Goal: Answer question/provide support: Share knowledge or assist other users

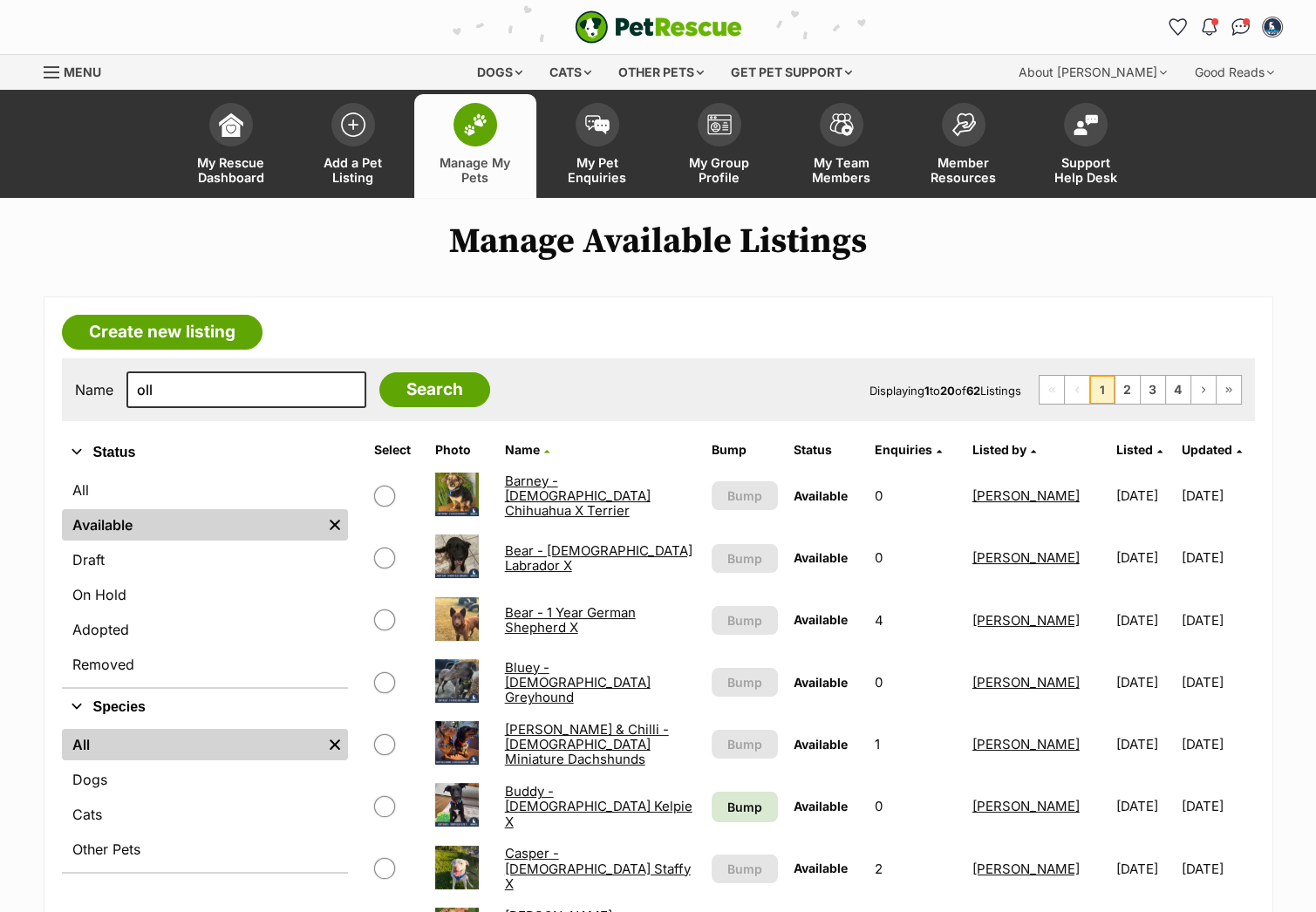
type input "oll"
click at [379, 373] on input "Search" at bounding box center [435, 390] width 110 height 35
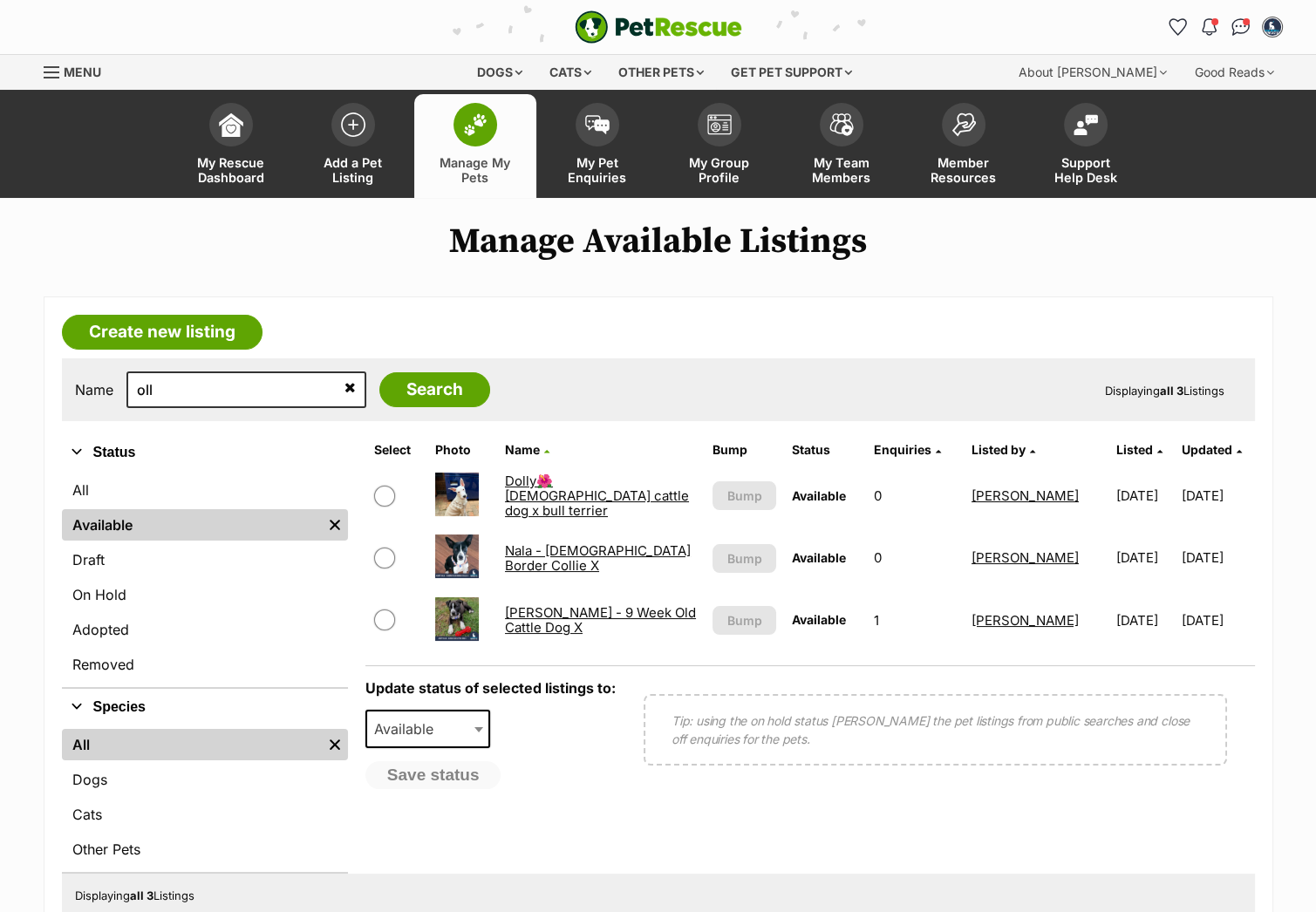
click at [344, 391] on icon at bounding box center [350, 387] width 11 height 14
click at [233, 532] on link "Available" at bounding box center [191, 525] width 260 height 31
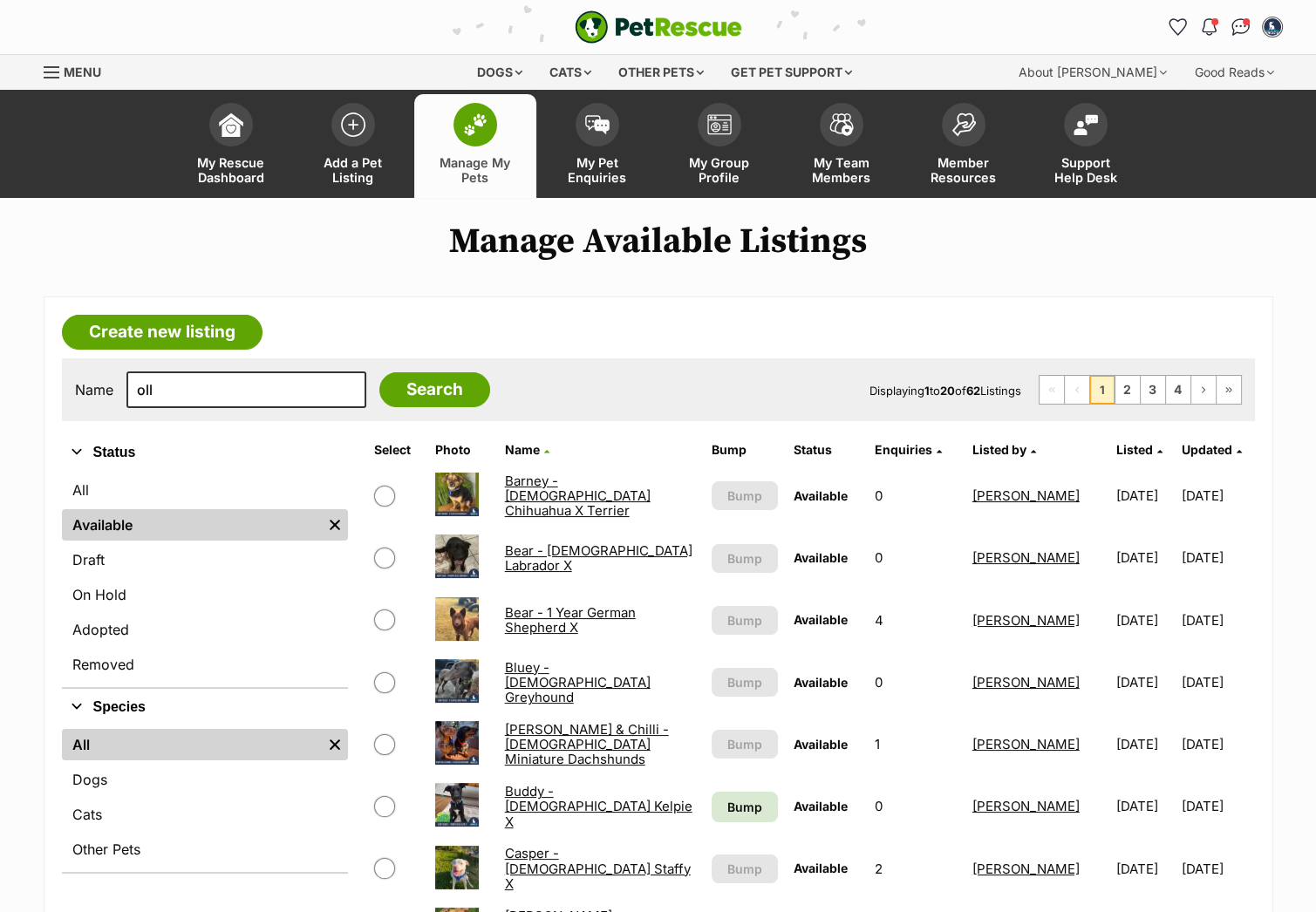
click at [1188, 449] on span "Updated" at bounding box center [1207, 450] width 50 height 15
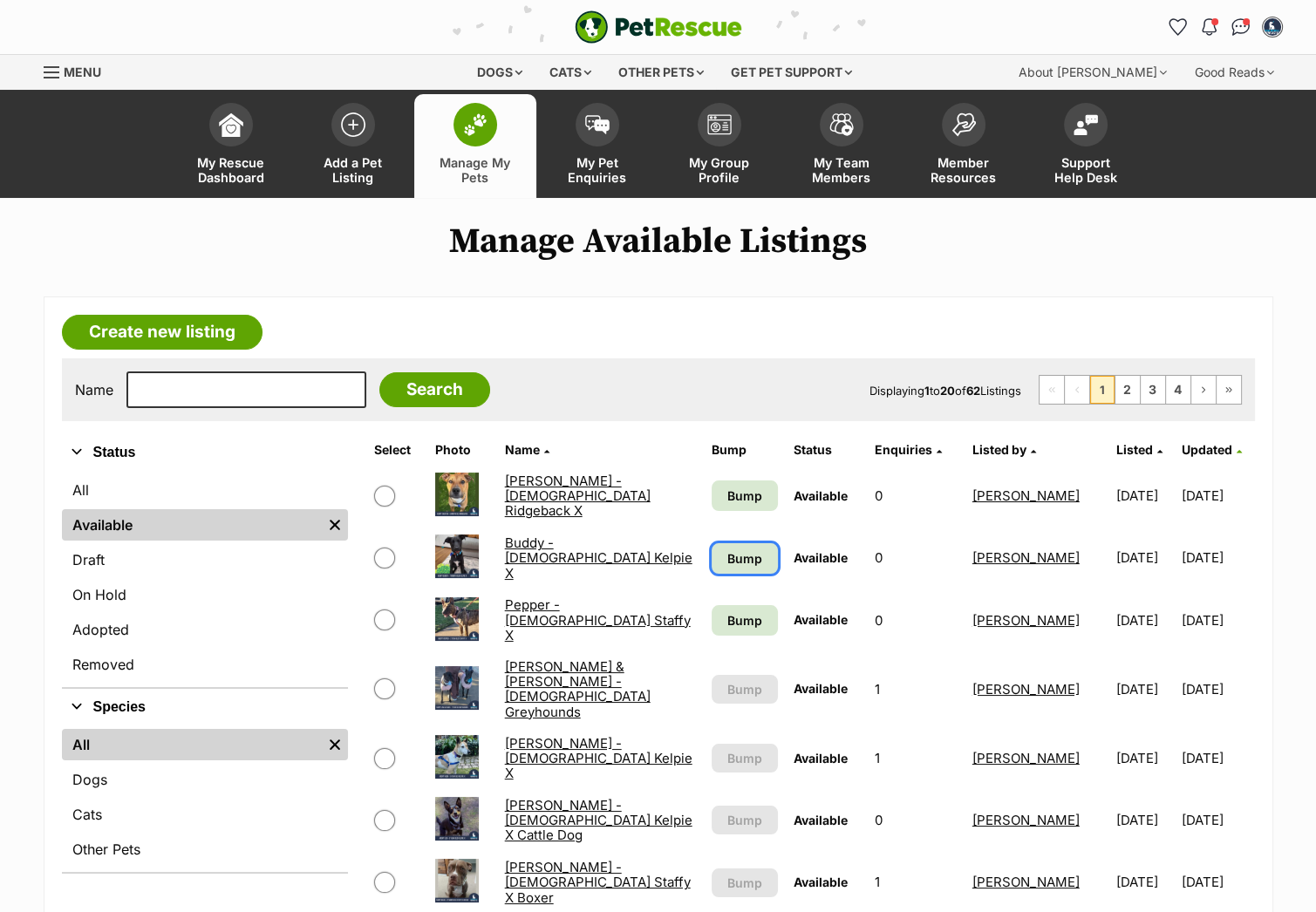
click at [729, 551] on span "Bump" at bounding box center [745, 558] width 35 height 18
click at [727, 627] on span "Bump" at bounding box center [745, 620] width 35 height 18
click at [734, 496] on span "Bump" at bounding box center [745, 495] width 35 height 18
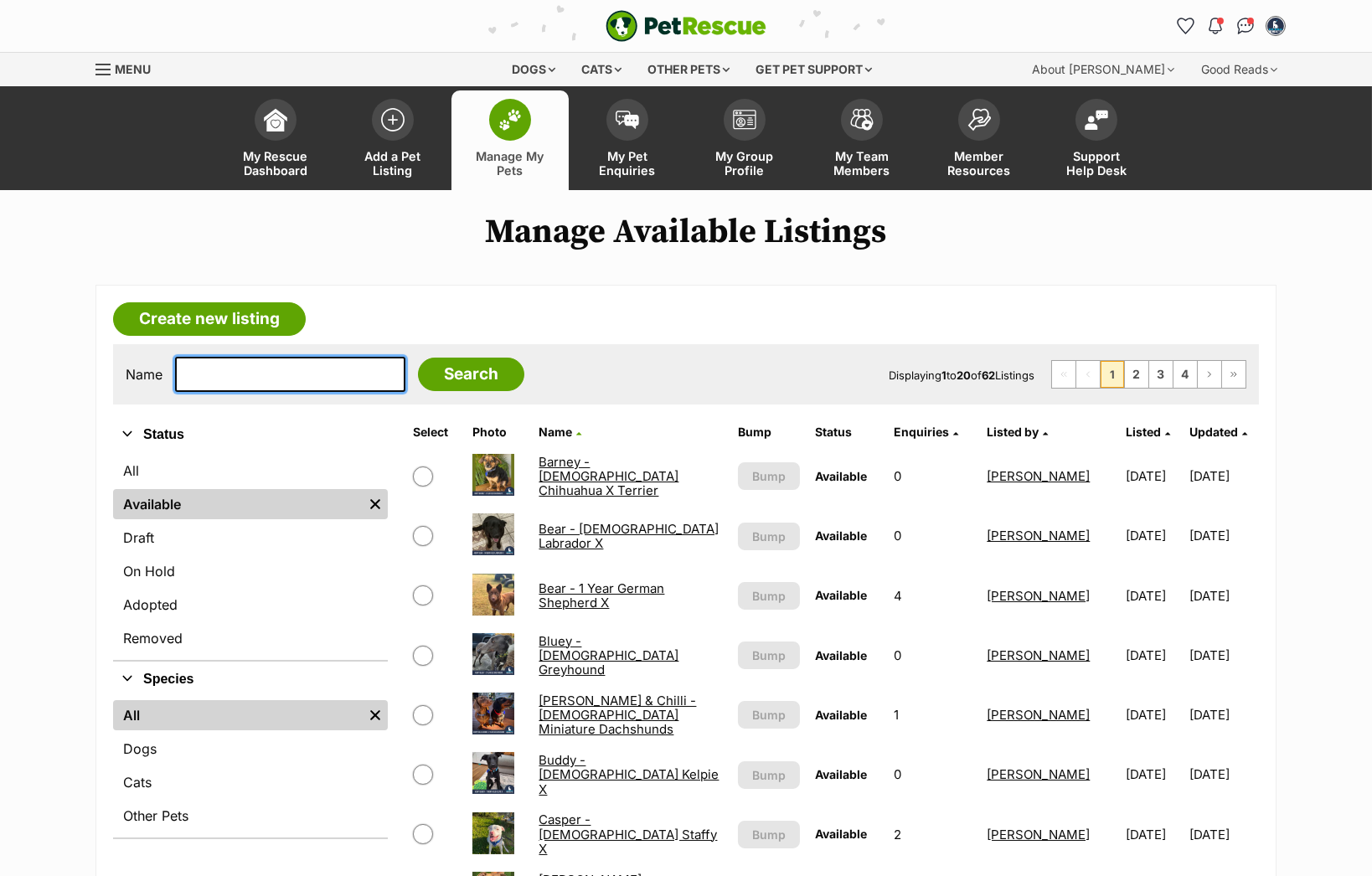
click at [308, 384] on input "text" at bounding box center [290, 375] width 230 height 36
type input "mav"
click at [418, 358] on input "Search" at bounding box center [471, 375] width 106 height 34
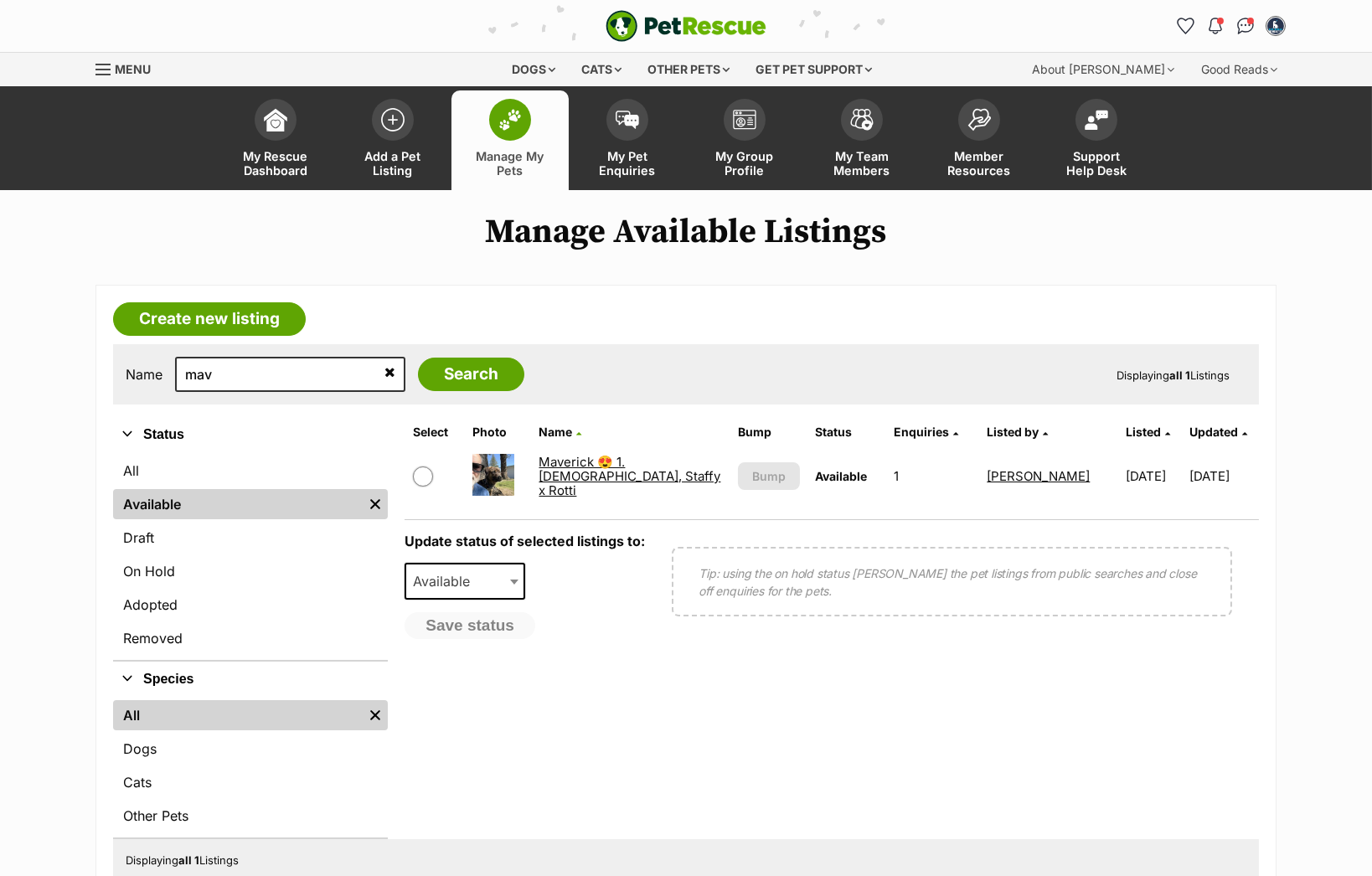
click at [554, 471] on link "Maverick 😍 1.[DEMOGRAPHIC_DATA], Staffy x Rotti" at bounding box center [629, 477] width 182 height 46
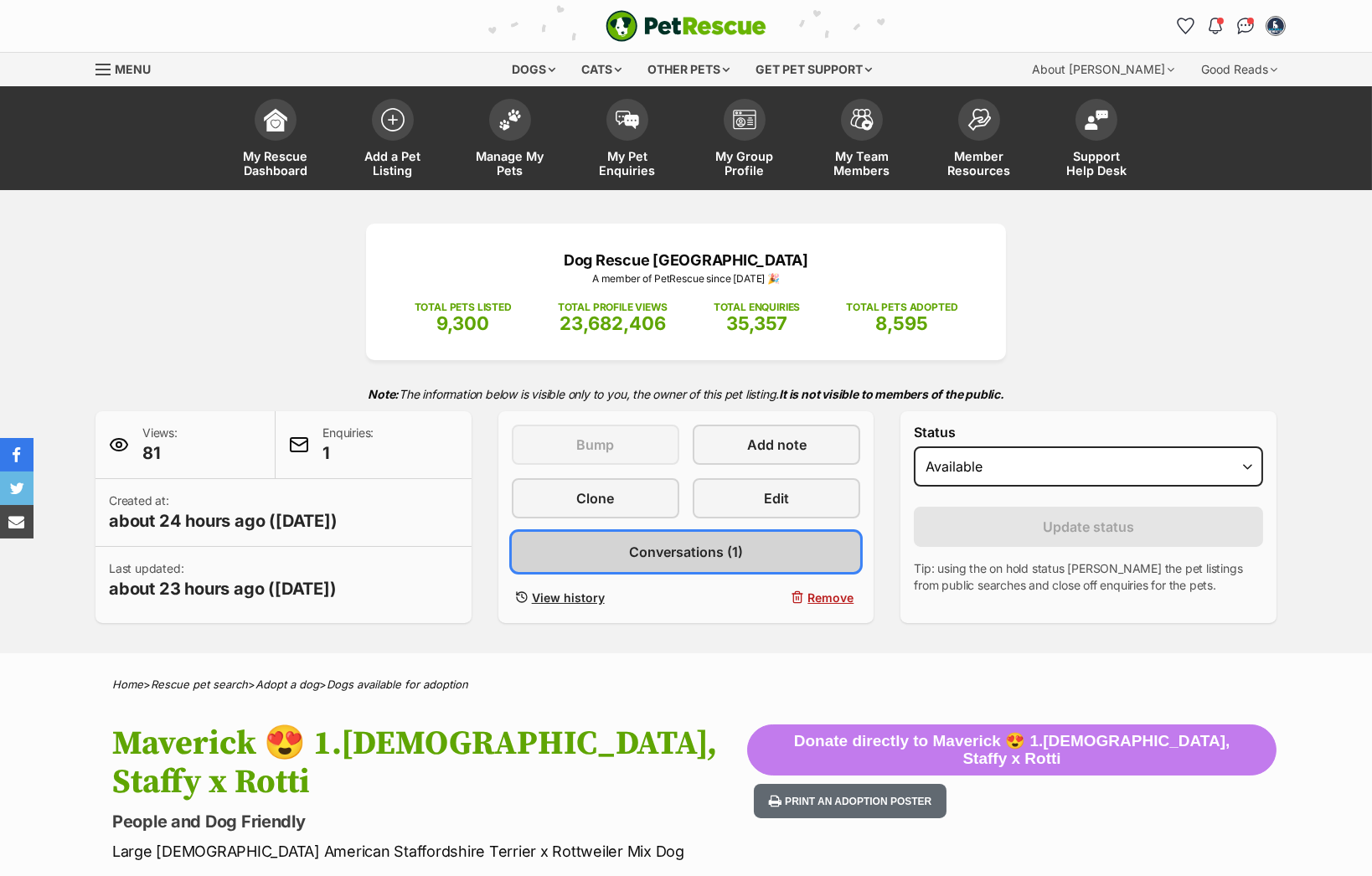
click at [714, 557] on span "Conversations (1)" at bounding box center [686, 552] width 114 height 20
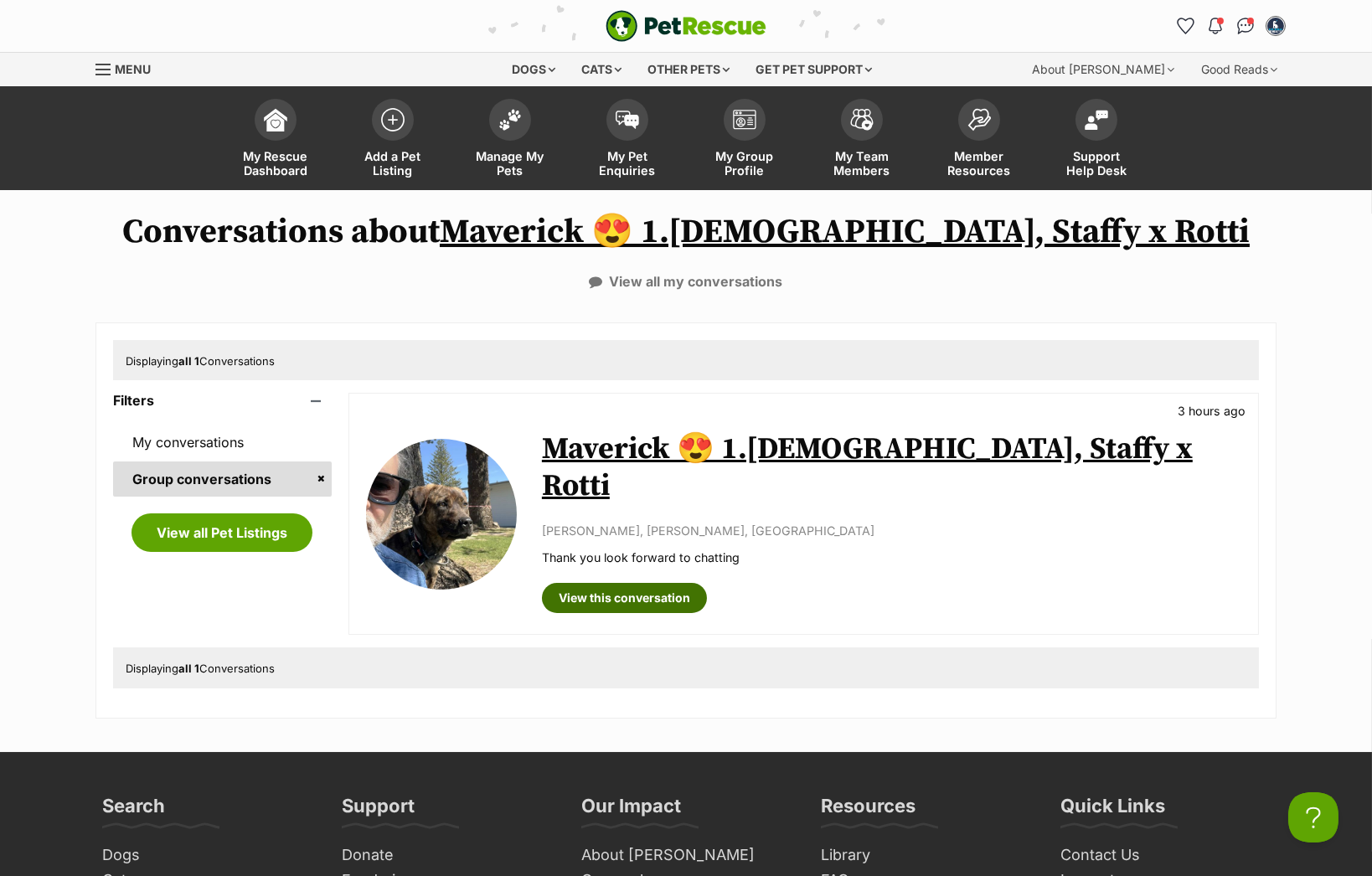
click at [618, 583] on link "View this conversation" at bounding box center [624, 597] width 165 height 30
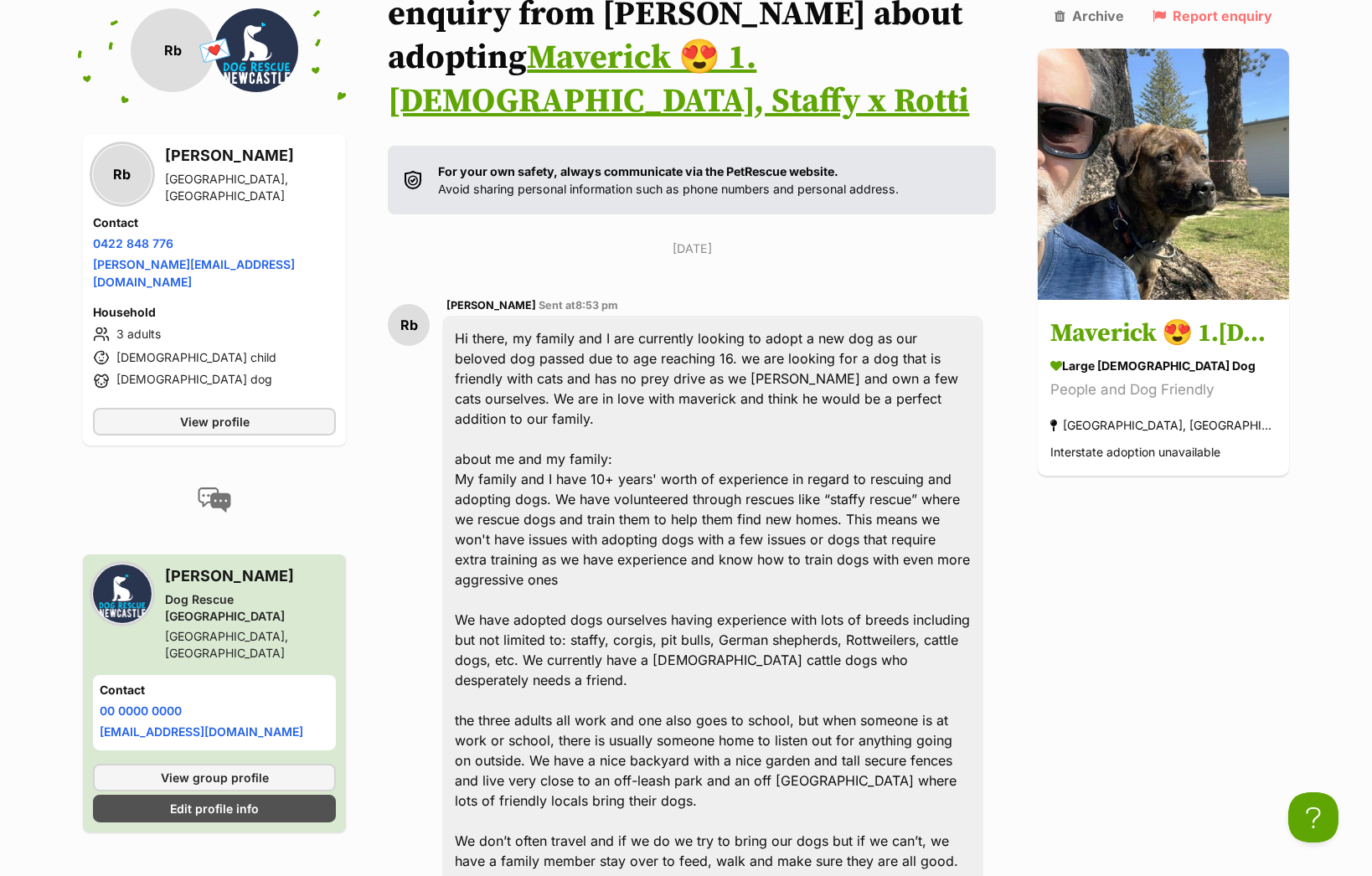
scroll to position [252, 0]
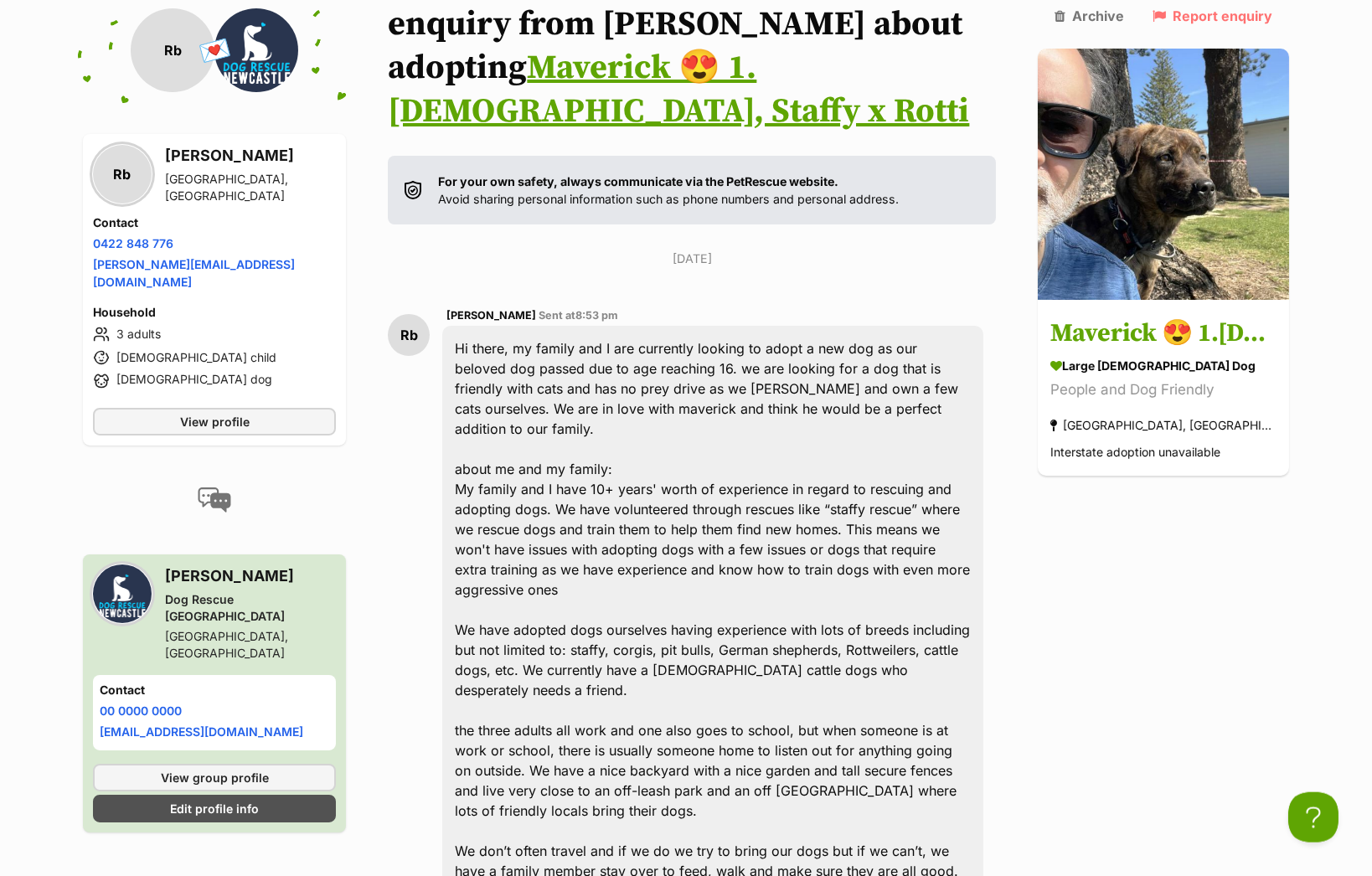
click at [453, 309] on span "[PERSON_NAME]" at bounding box center [491, 315] width 90 height 13
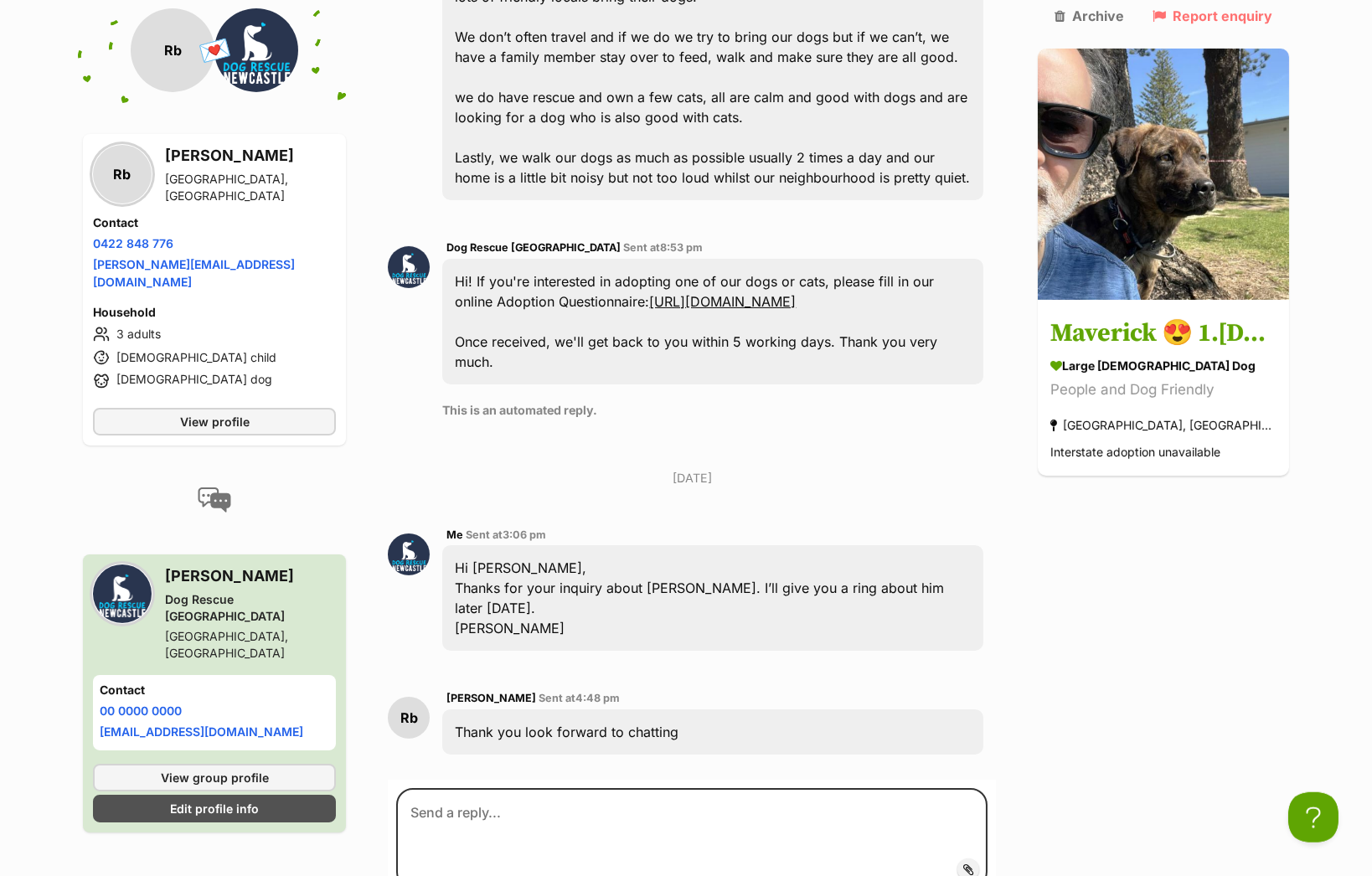
scroll to position [1082, 0]
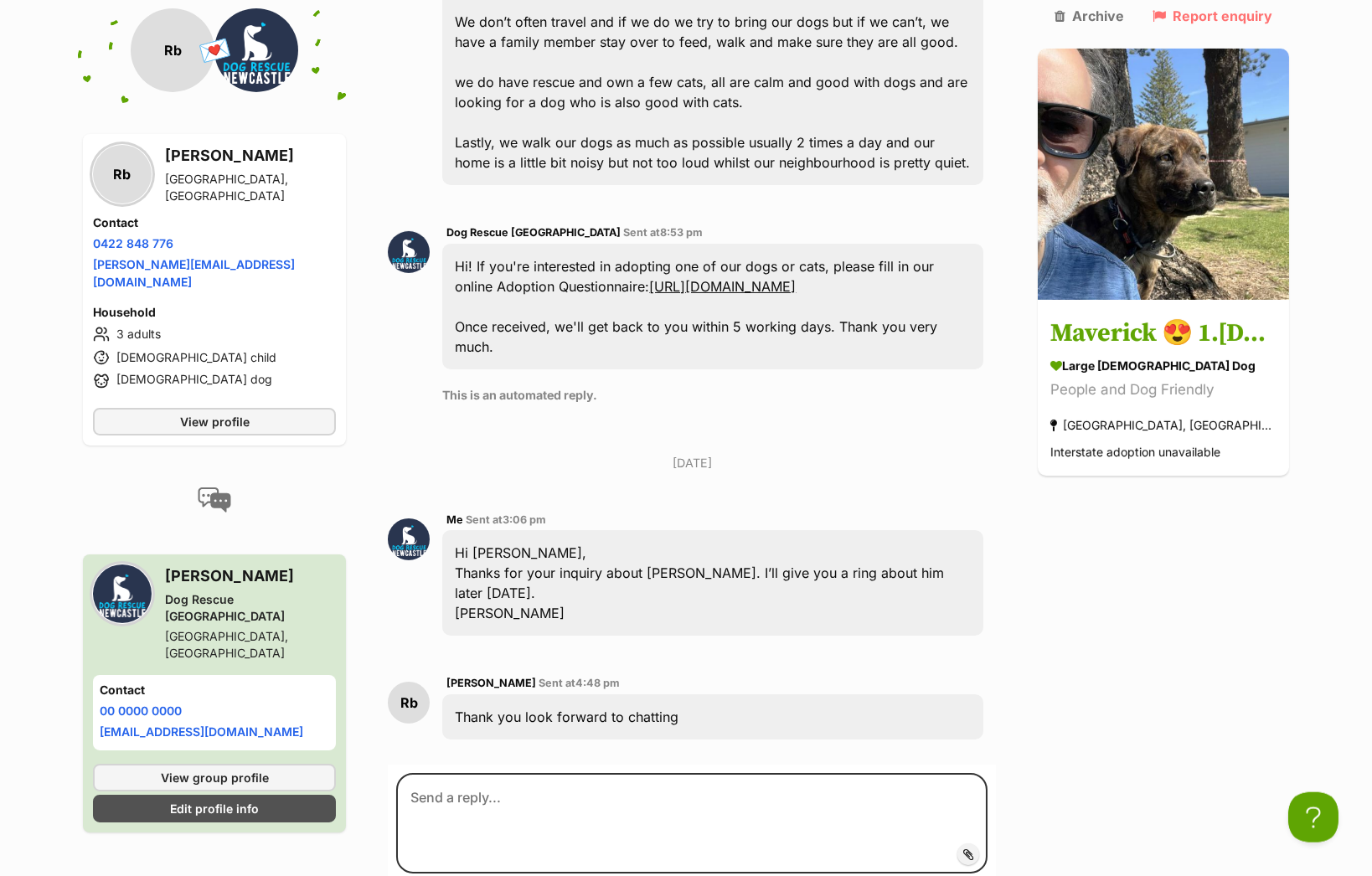
click at [711, 694] on div "Thank you look forward to chatting" at bounding box center [712, 717] width 542 height 46
copy div "Lore ipsumdo Sita co 9:64 ad El seddo, ei tempor inc U lab etdolorem aliquae ad…"
click at [1071, 562] on div "Back to all conversations 💌 Conversation participant details Rb Rb [PERSON_NAME…" at bounding box center [686, 55] width 1231 height 1852
click at [106, 216] on h4 "Contact" at bounding box center [215, 223] width 243 height 16
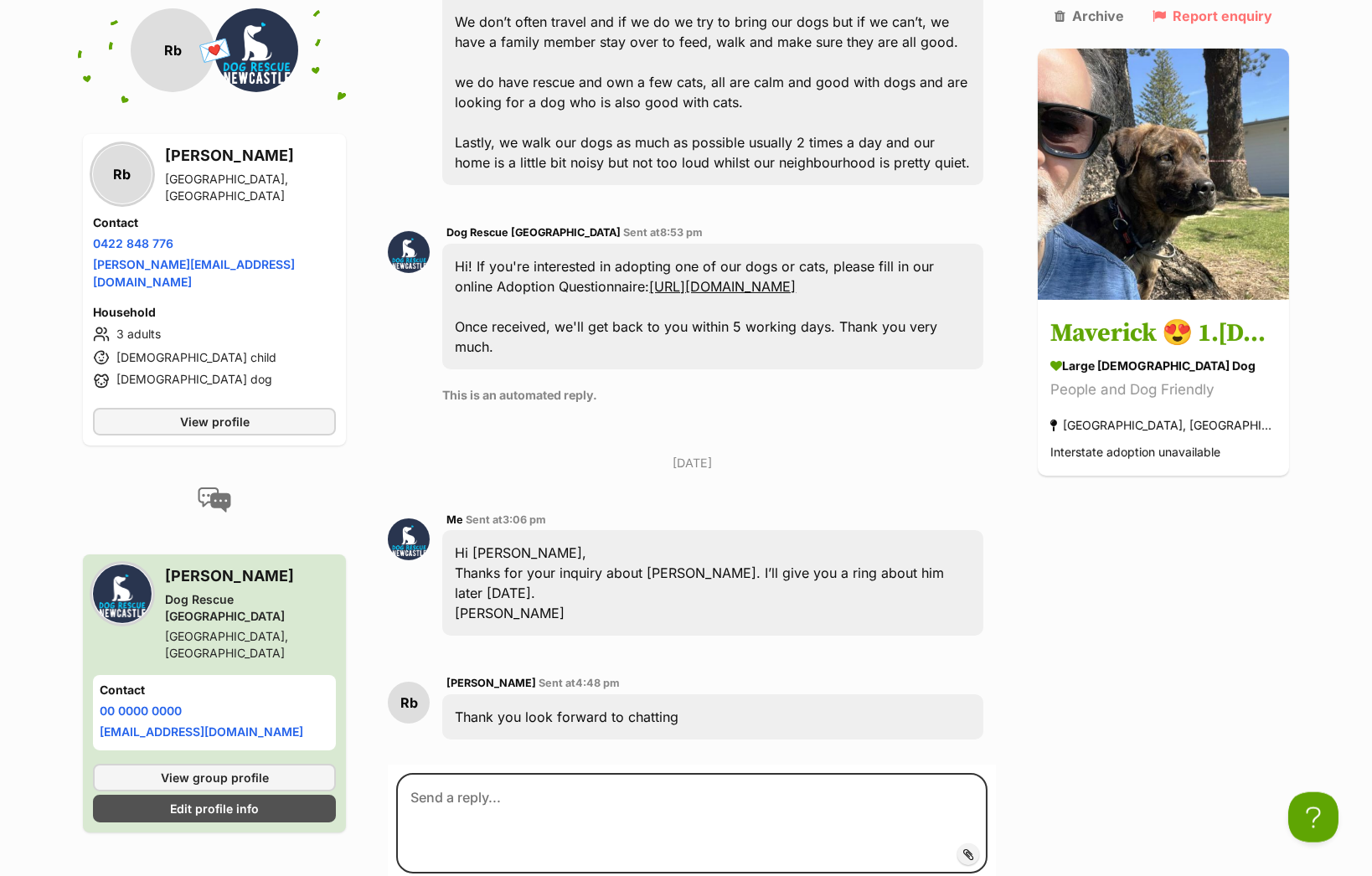
click at [106, 216] on h4 "Contact" at bounding box center [215, 223] width 243 height 16
click at [177, 164] on h3 "Ryan baldwin" at bounding box center [250, 156] width 171 height 24
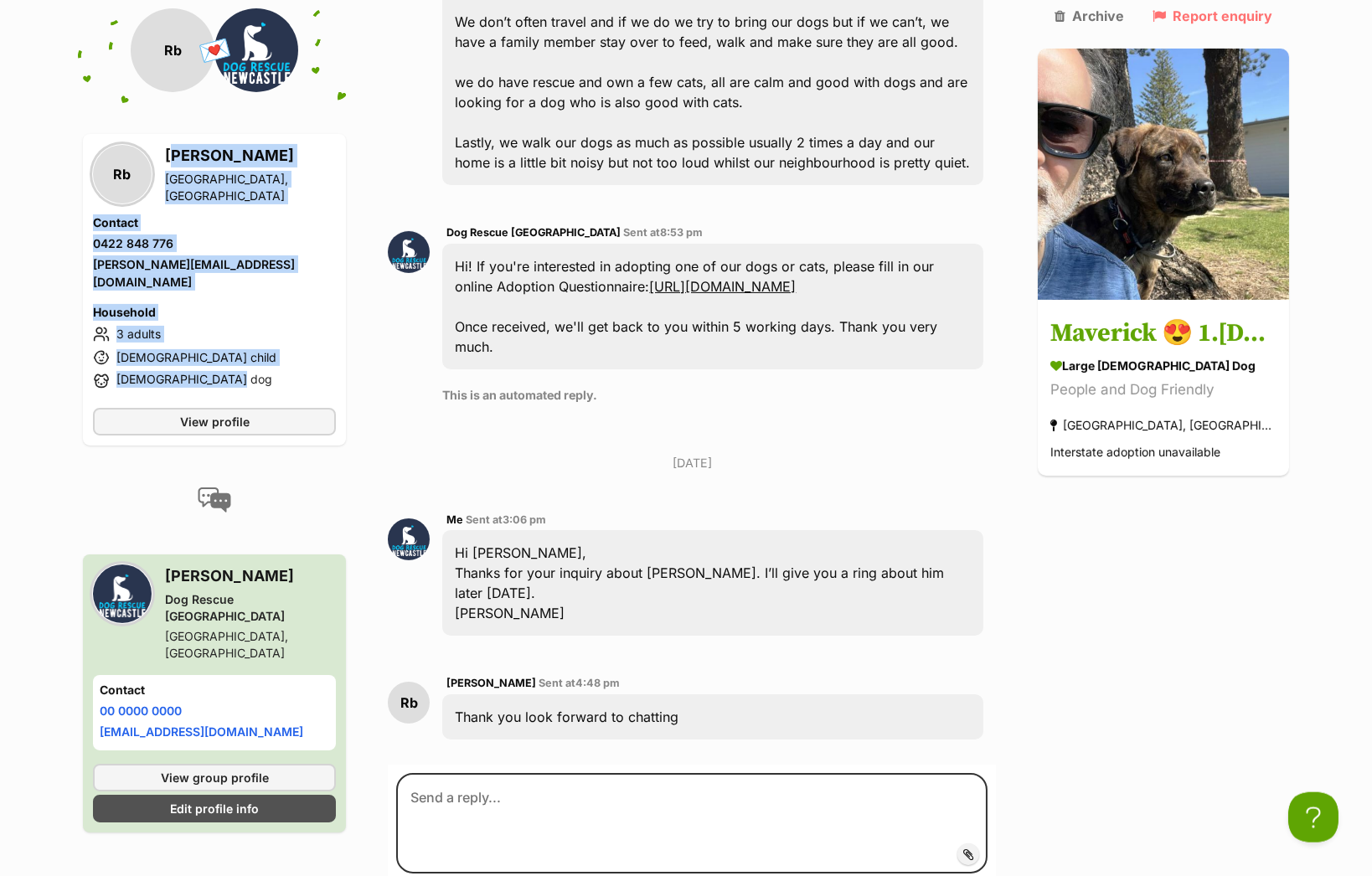
drag, startPoint x: 177, startPoint y: 164, endPoint x: 216, endPoint y: 361, distance: 200.8
click at [216, 361] on div "Rb Ryan baldwin Putney, NSW Contact Phone number Phone number 0422 848 776 Emai…" at bounding box center [215, 269] width 243 height 250
click at [220, 413] on span "View profile" at bounding box center [215, 421] width 69 height 17
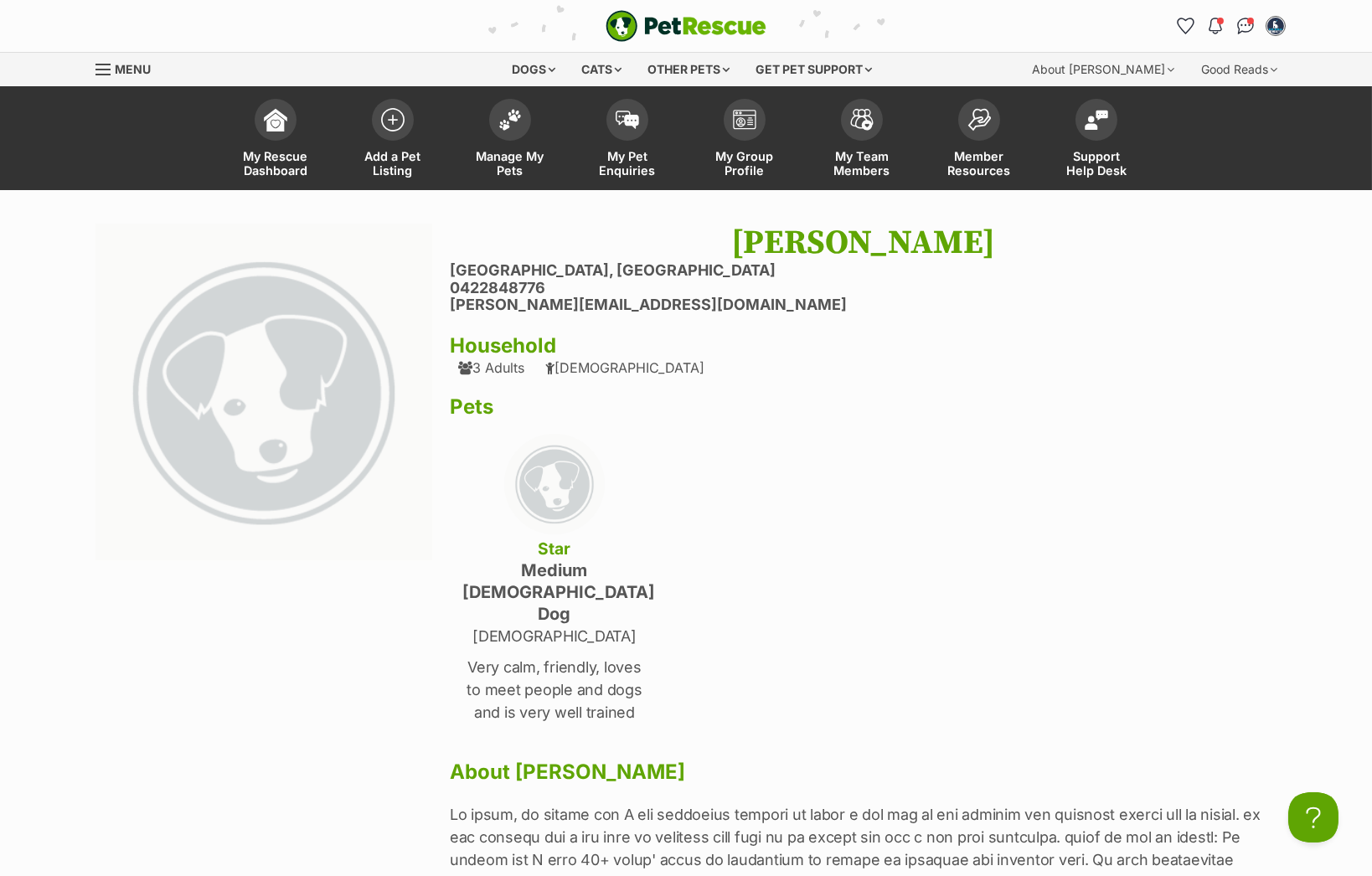
click at [489, 272] on li "Gladesville, New South Wales" at bounding box center [863, 270] width 827 height 17
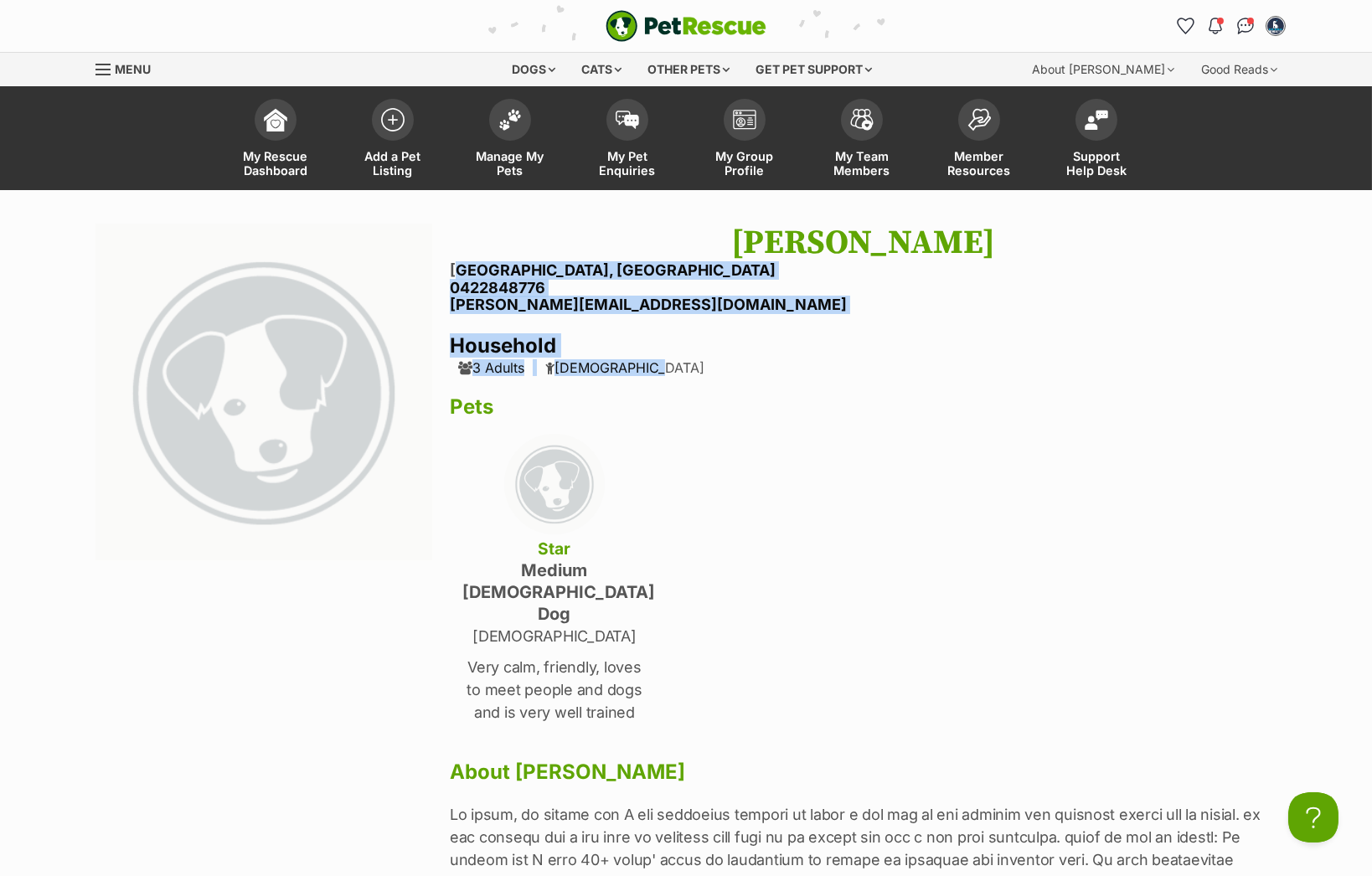
drag, startPoint x: 489, startPoint y: 272, endPoint x: 634, endPoint y: 365, distance: 172.3
click at [634, 365] on div "Ryan baldwin Gladesville, New South Wales 0422848776 ryan@ryanbaldwin.com House…" at bounding box center [863, 681] width 827 height 916
copy div "Gladesville, New South Wales 0422848776 ryan@ryanbaldwin.com Household 3 Adults…"
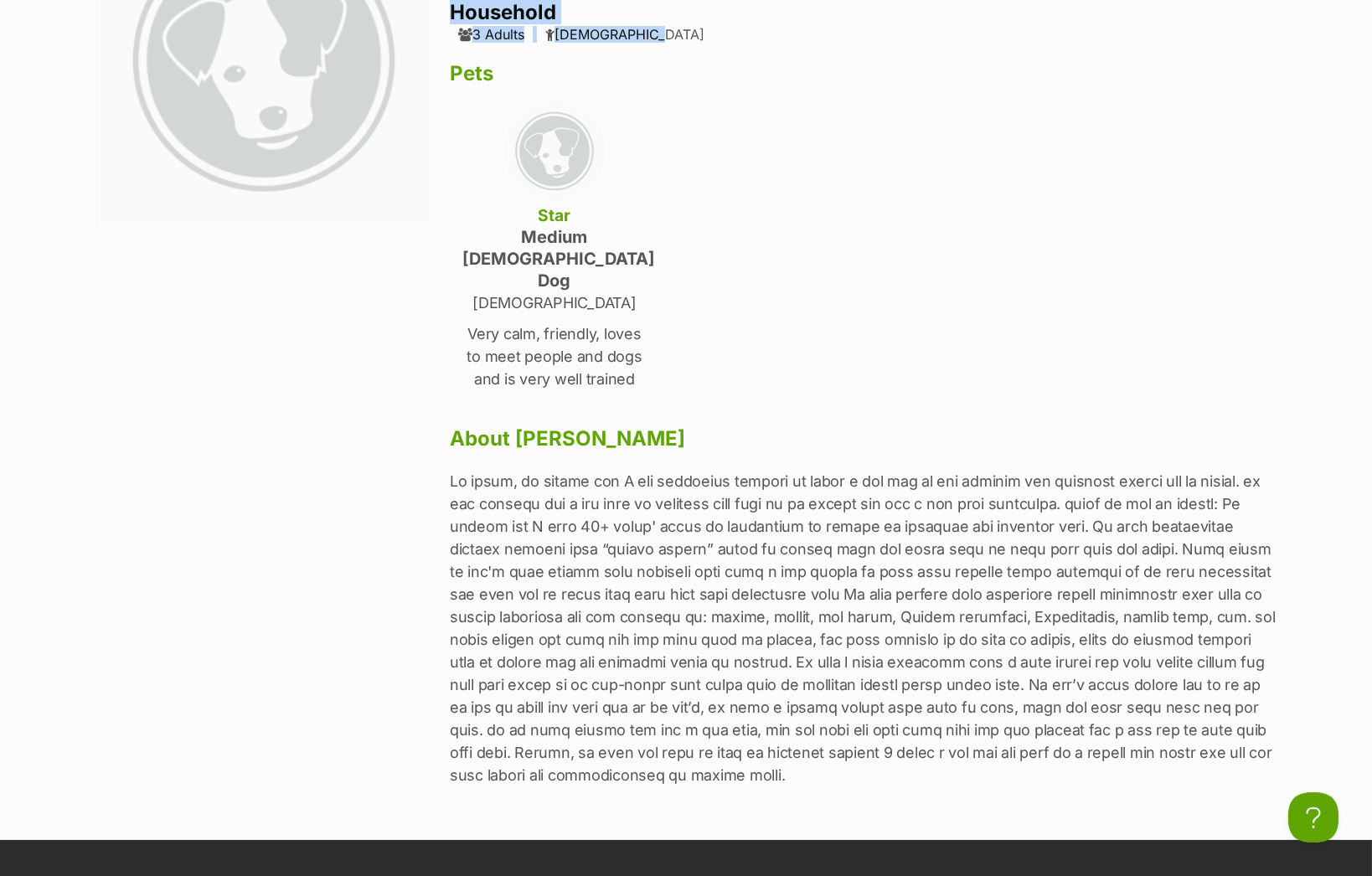
scroll to position [369, 0]
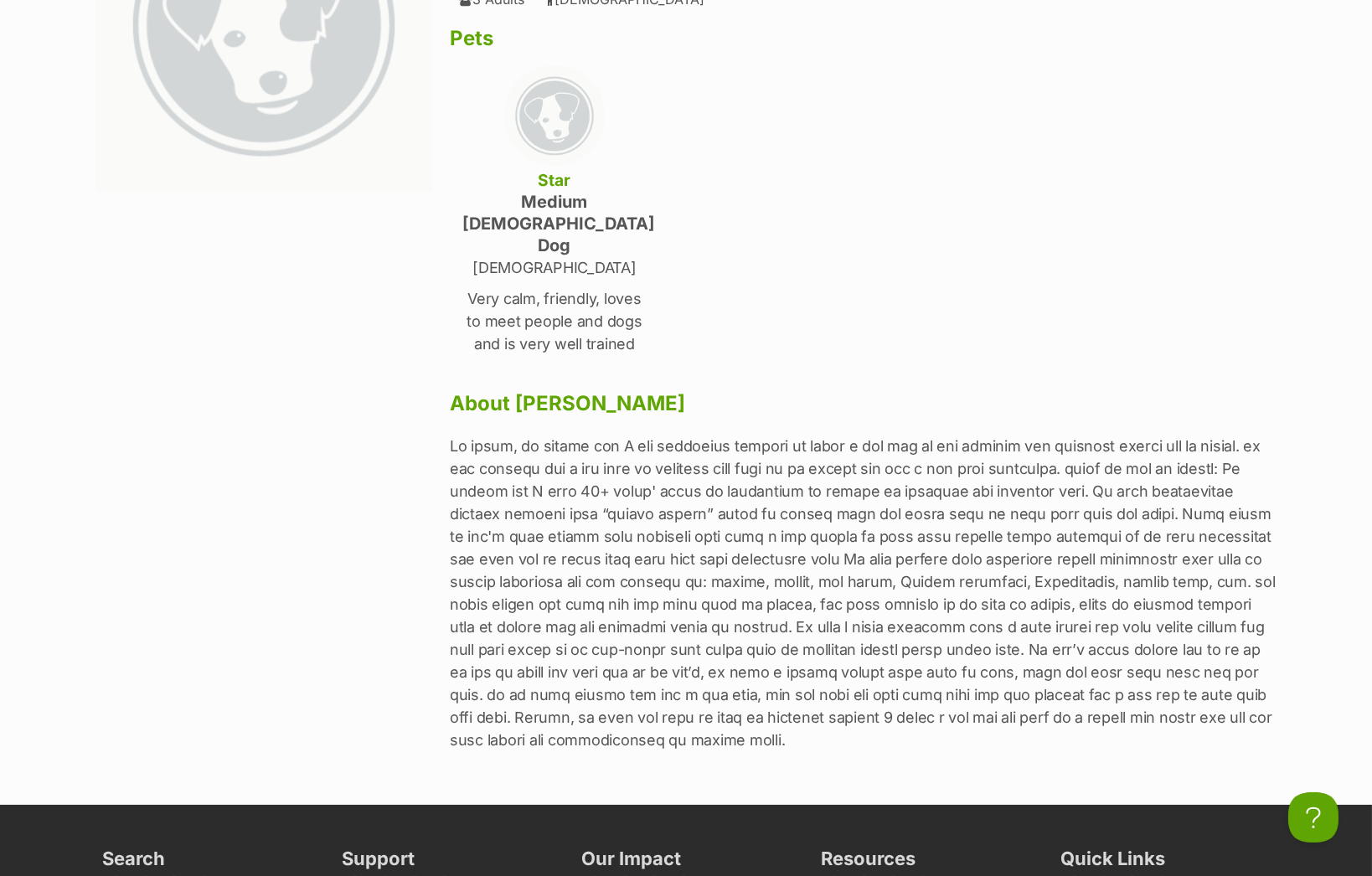
click at [691, 242] on div "Ryan baldwin Gladesville, New South Wales 0422848776 ryan@ryanbaldwin.com House…" at bounding box center [863, 312] width 827 height 916
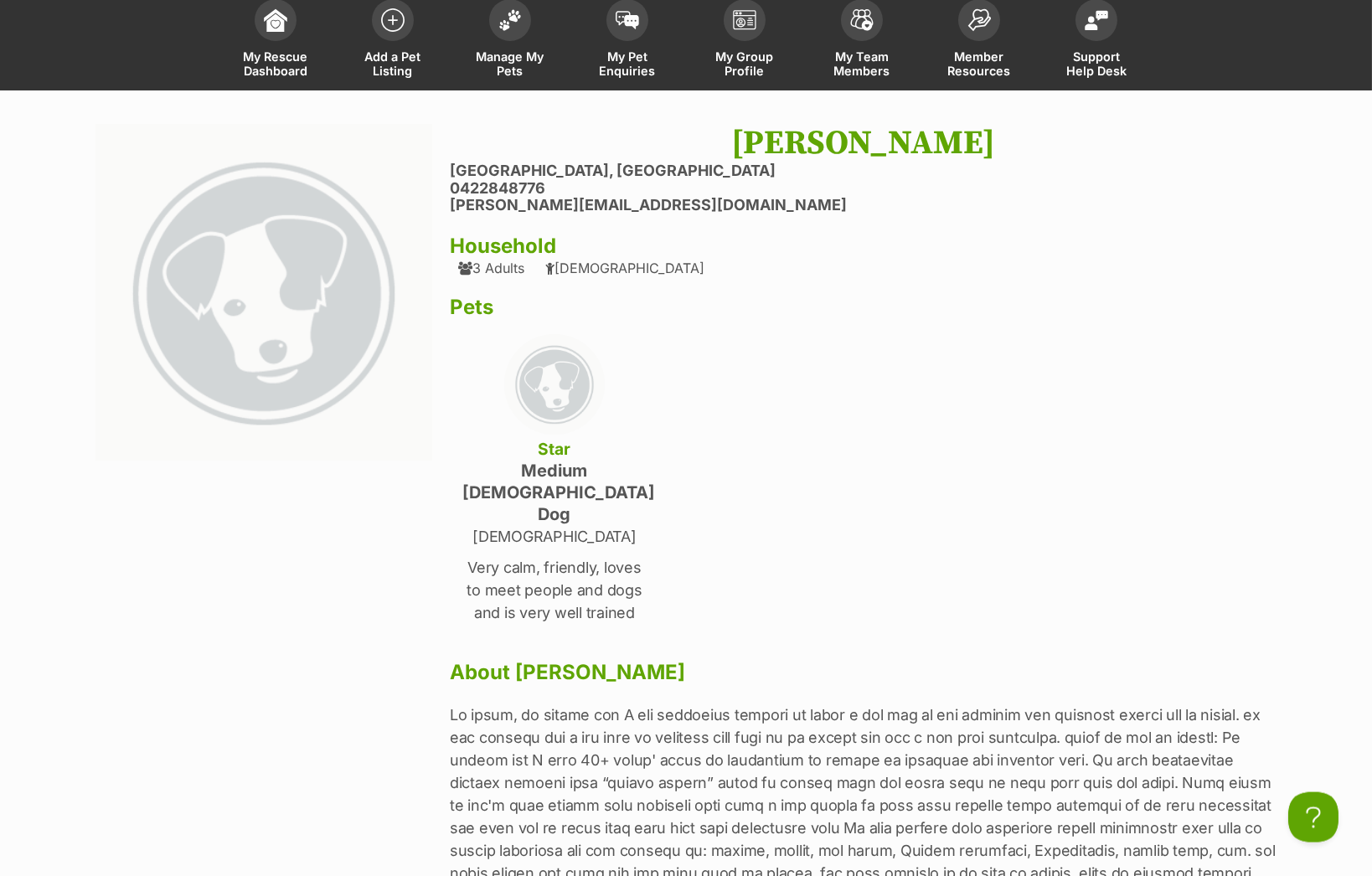
scroll to position [92, 0]
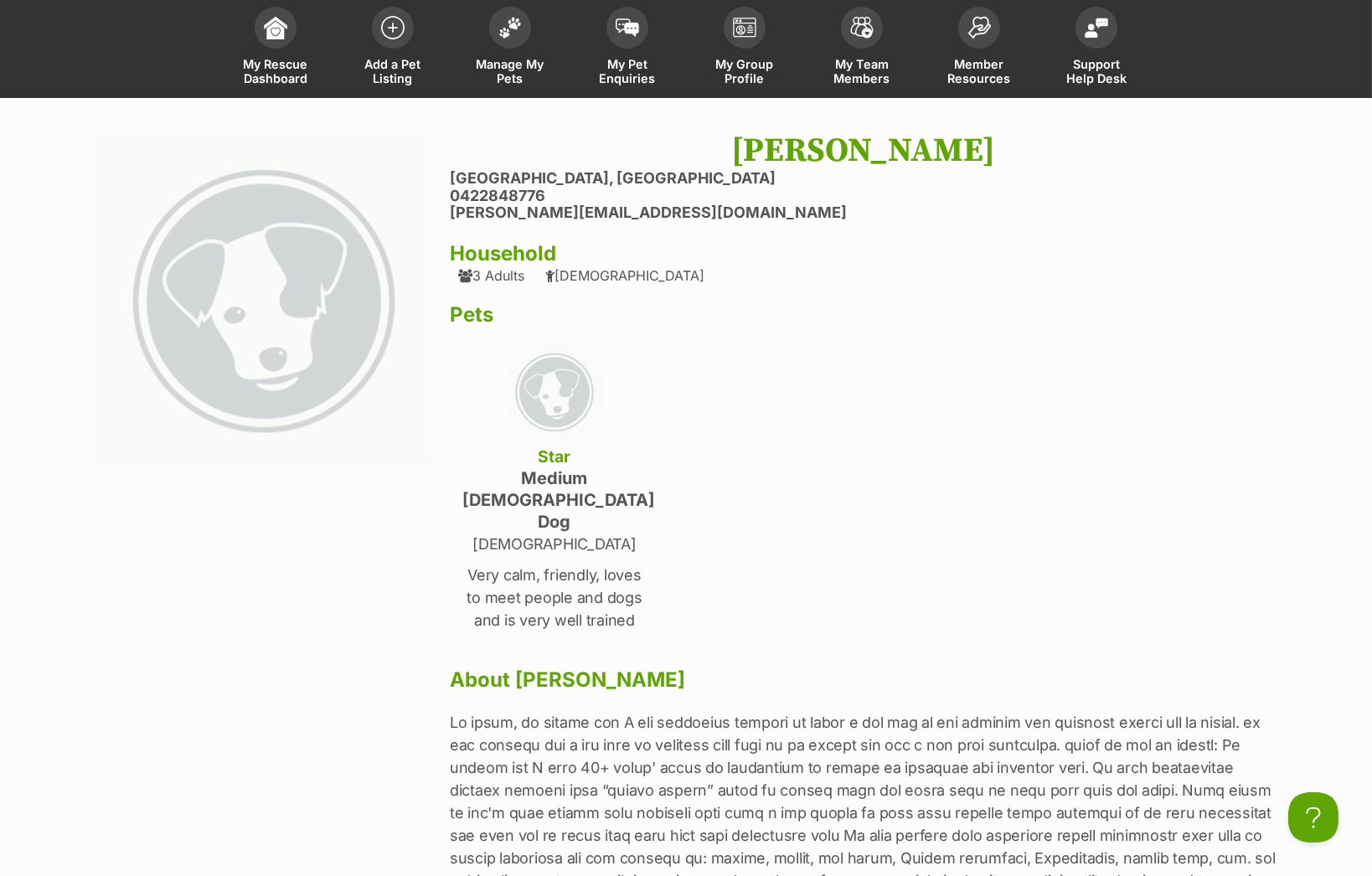
click at [475, 180] on li "Gladesville, New South Wales" at bounding box center [863, 178] width 827 height 17
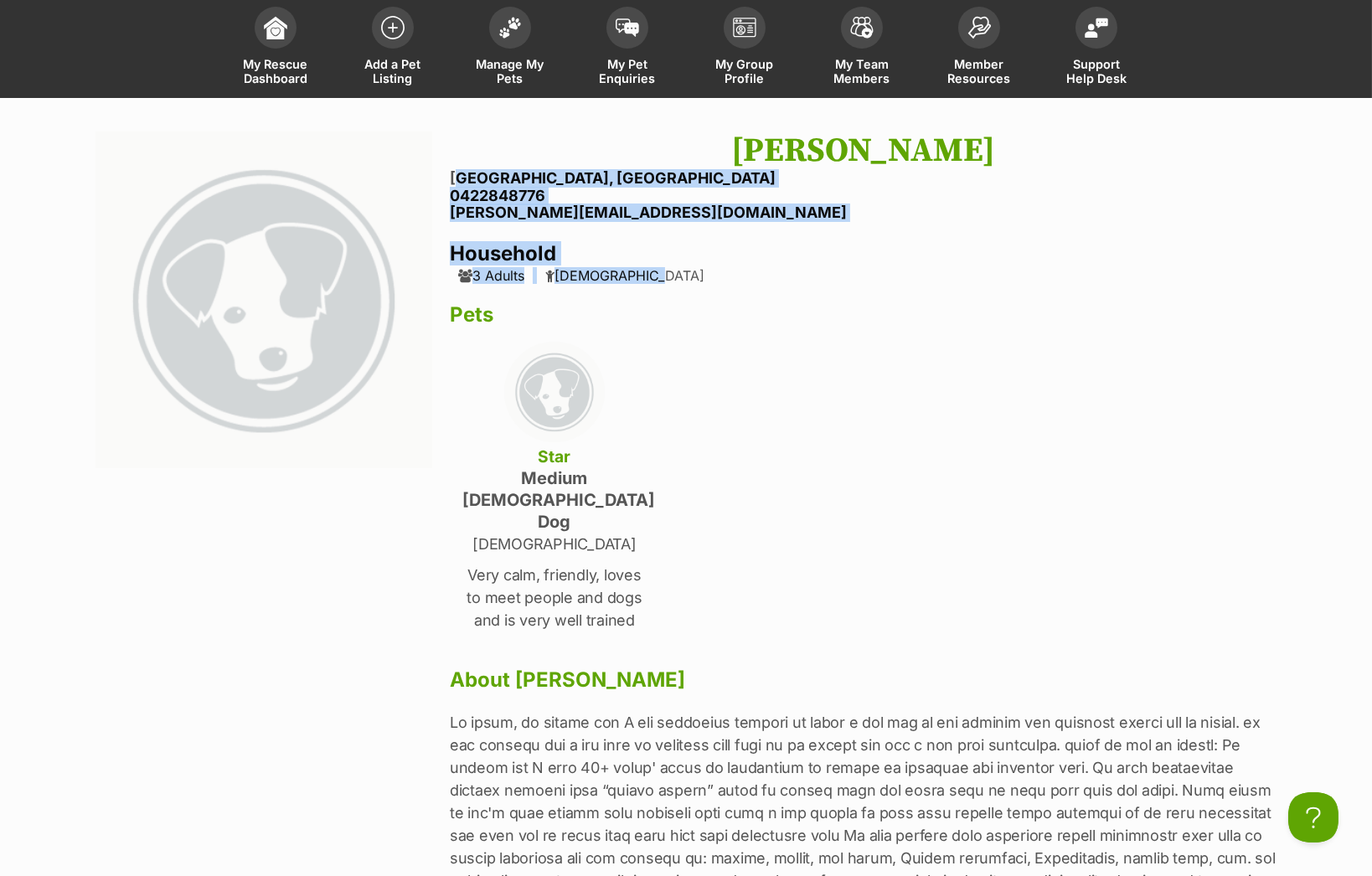
drag, startPoint x: 475, startPoint y: 180, endPoint x: 632, endPoint y: 269, distance: 180.5
click at [632, 269] on div "Ryan baldwin Gladesville, New South Wales 0422848776 ryan@ryanbaldwin.com House…" at bounding box center [863, 589] width 827 height 916
copy div "Gladesville, New South Wales 0422848776 ryan@ryanbaldwin.com Household 3 Adults…"
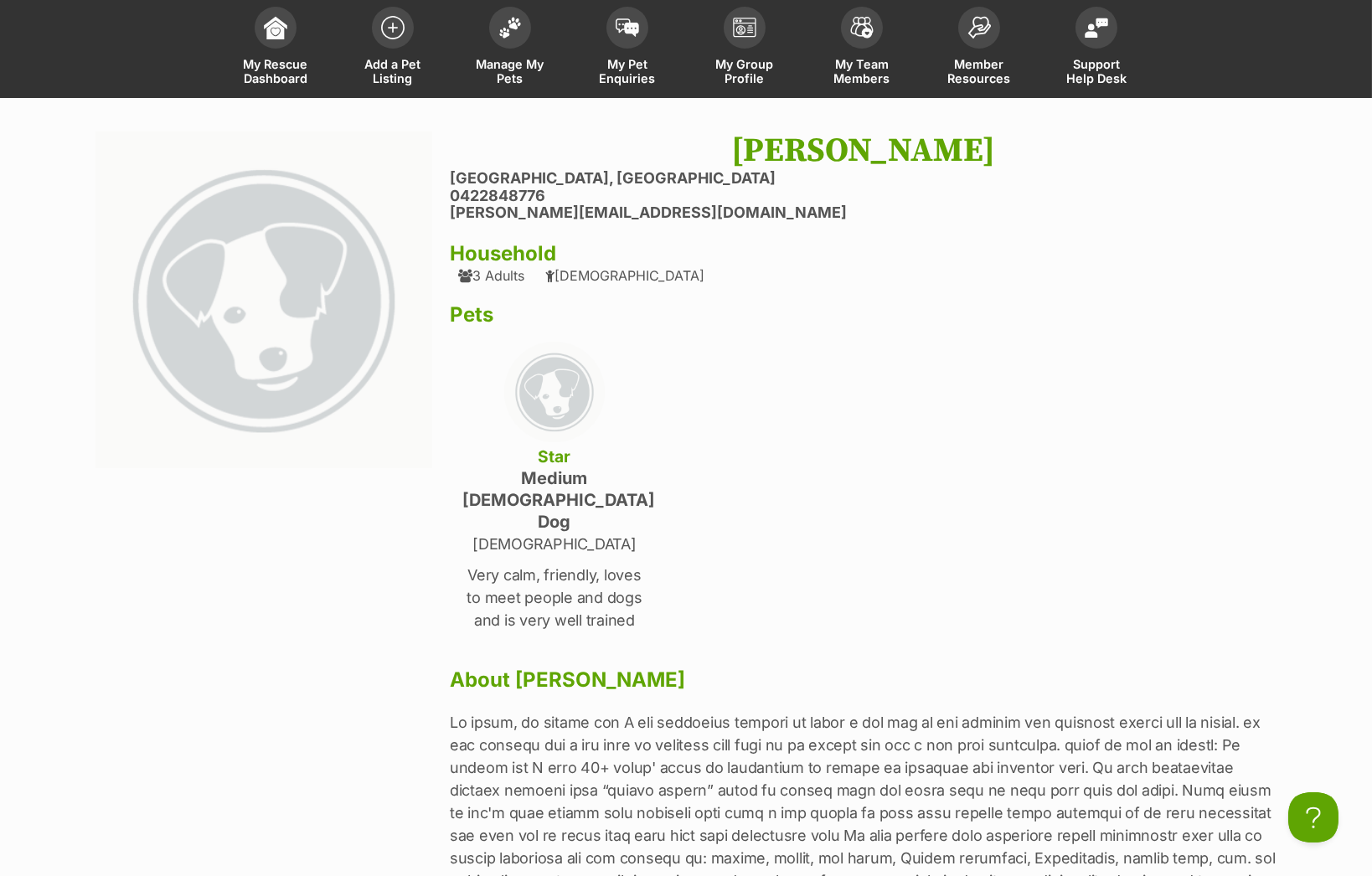
click at [803, 148] on h1 "Ryan baldwin" at bounding box center [863, 151] width 827 height 38
drag, startPoint x: 807, startPoint y: 148, endPoint x: 866, endPoint y: 147, distance: 59.0
click at [866, 147] on h1 "Ryan baldwin" at bounding box center [863, 151] width 827 height 38
copy h1 "Ryan baldwin"
click at [1059, 429] on div "Ryan baldwin Gladesville, New South Wales 0422848776 ryan@ryanbaldwin.com House…" at bounding box center [863, 589] width 827 height 916
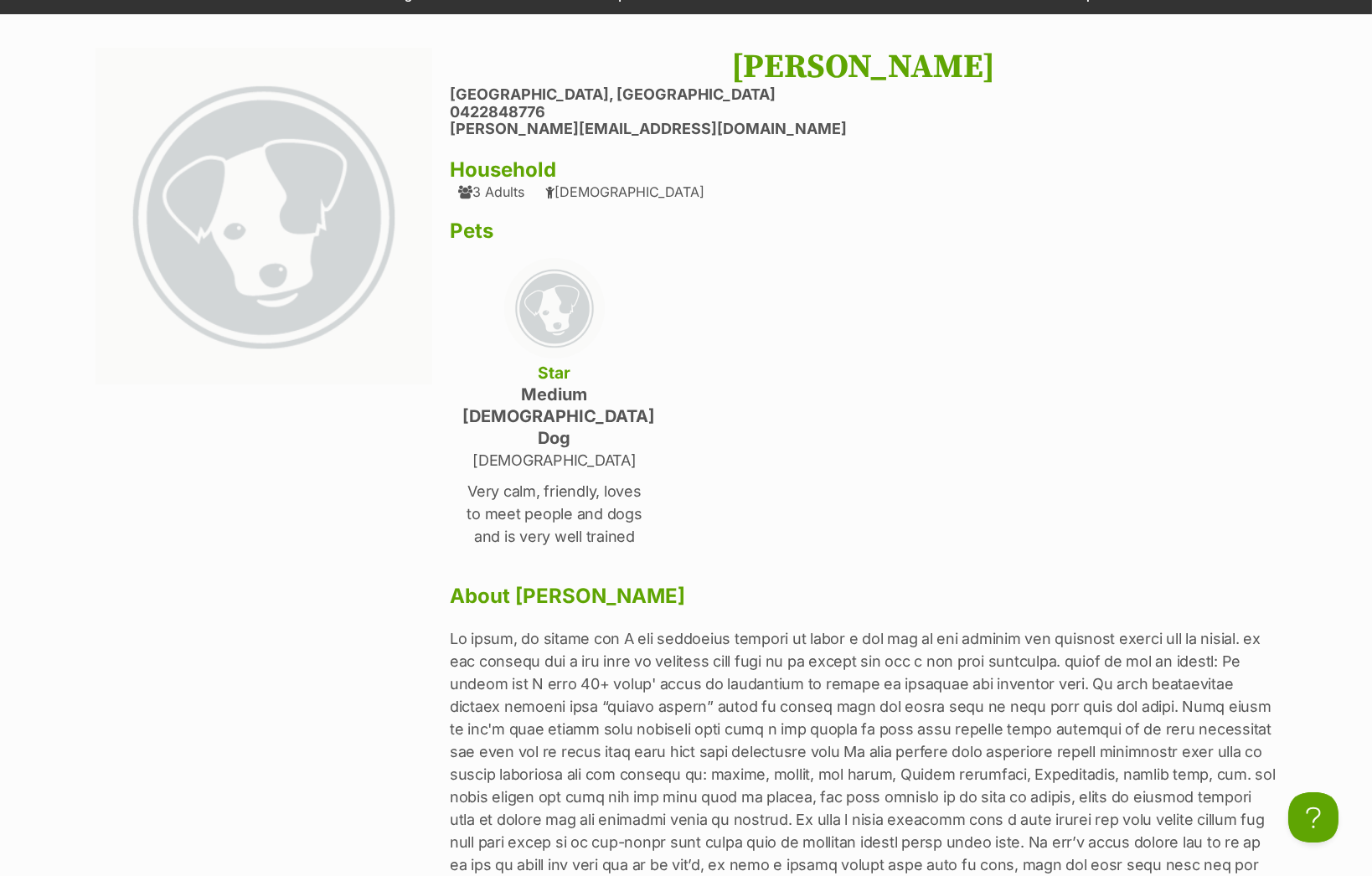
scroll to position [185, 0]
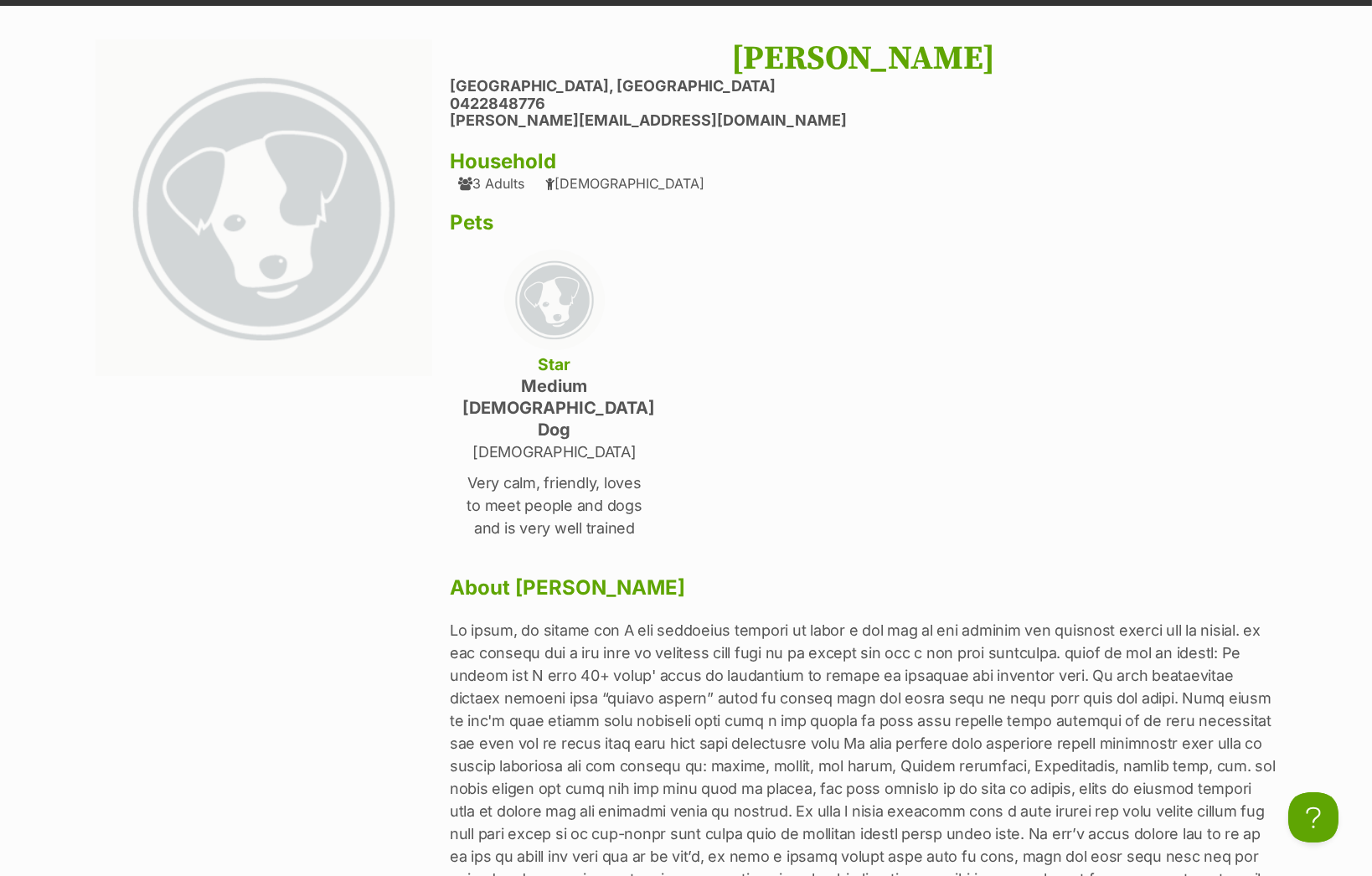
click at [958, 132] on div "Ryan baldwin Gladesville, New South Wales 0422848776 ryan@ryanbaldwin.com House…" at bounding box center [863, 497] width 827 height 916
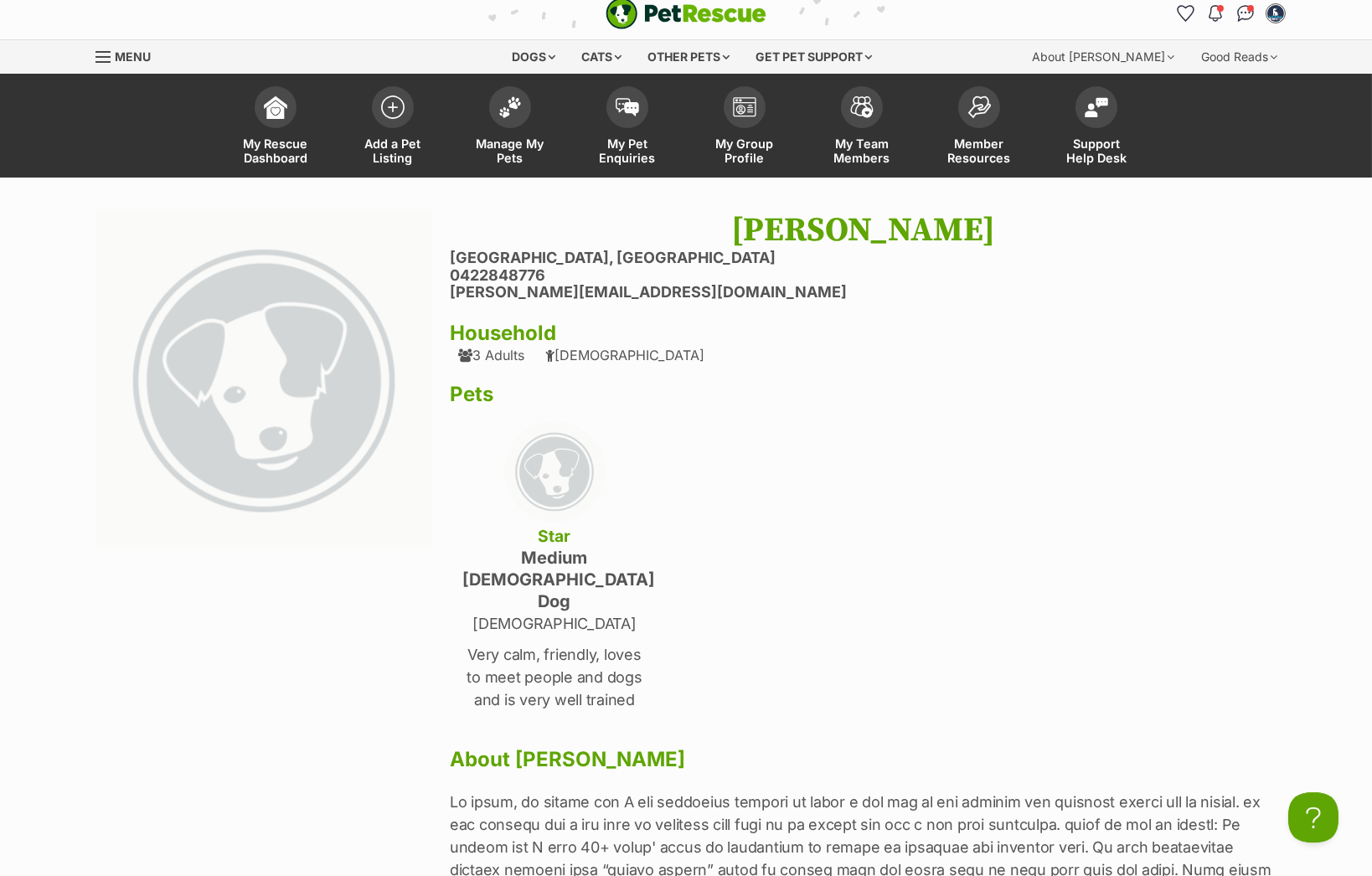
scroll to position [0, 0]
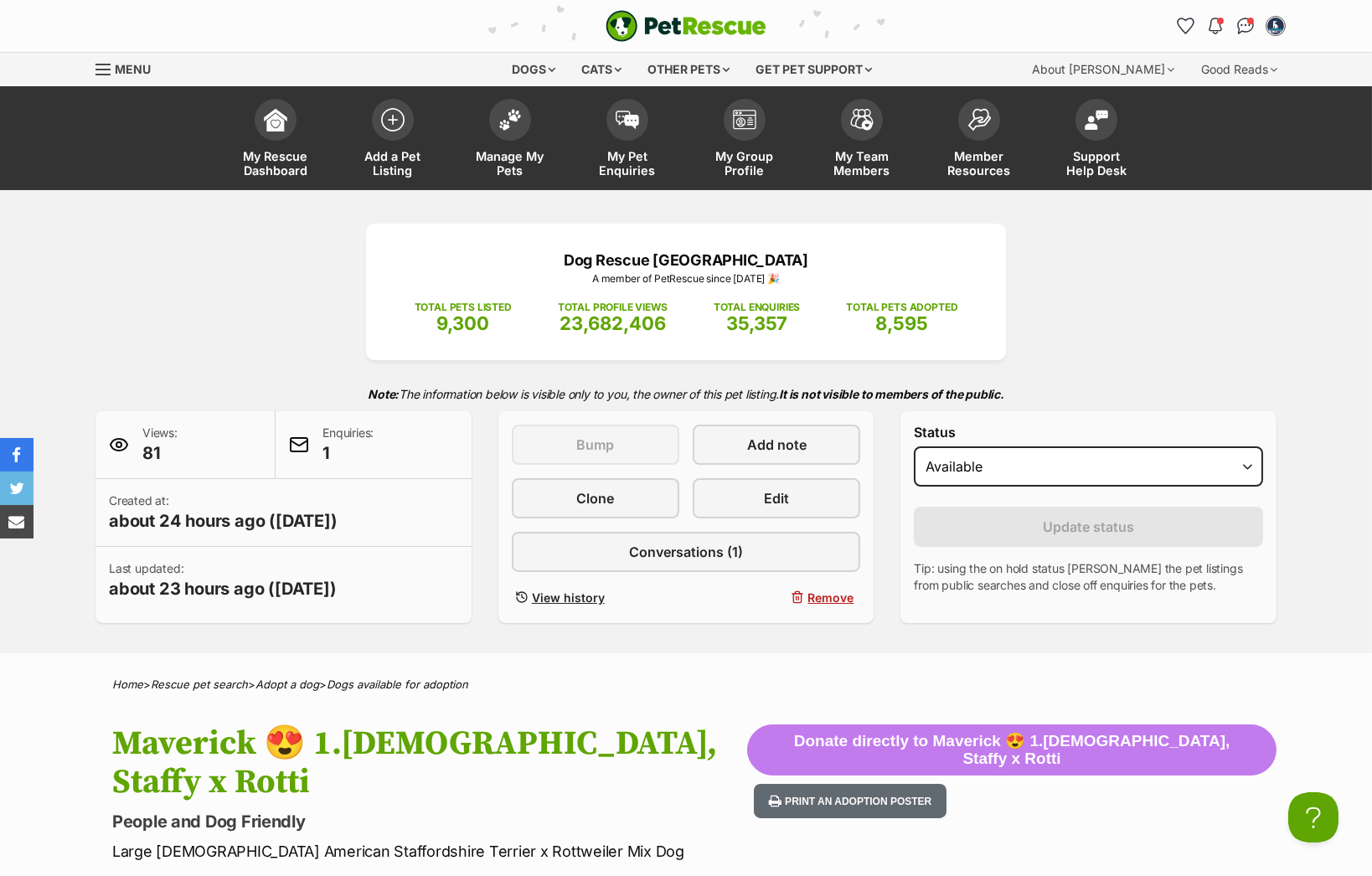
click at [1102, 363] on div "Dog Rescue Newcastle A member of PetRescue since [DATE] 🎉 TOTAL PETS LISTED 9,3…" at bounding box center [686, 424] width 1231 height 400
